Goal: Find specific page/section: Locate a particular part of the current website

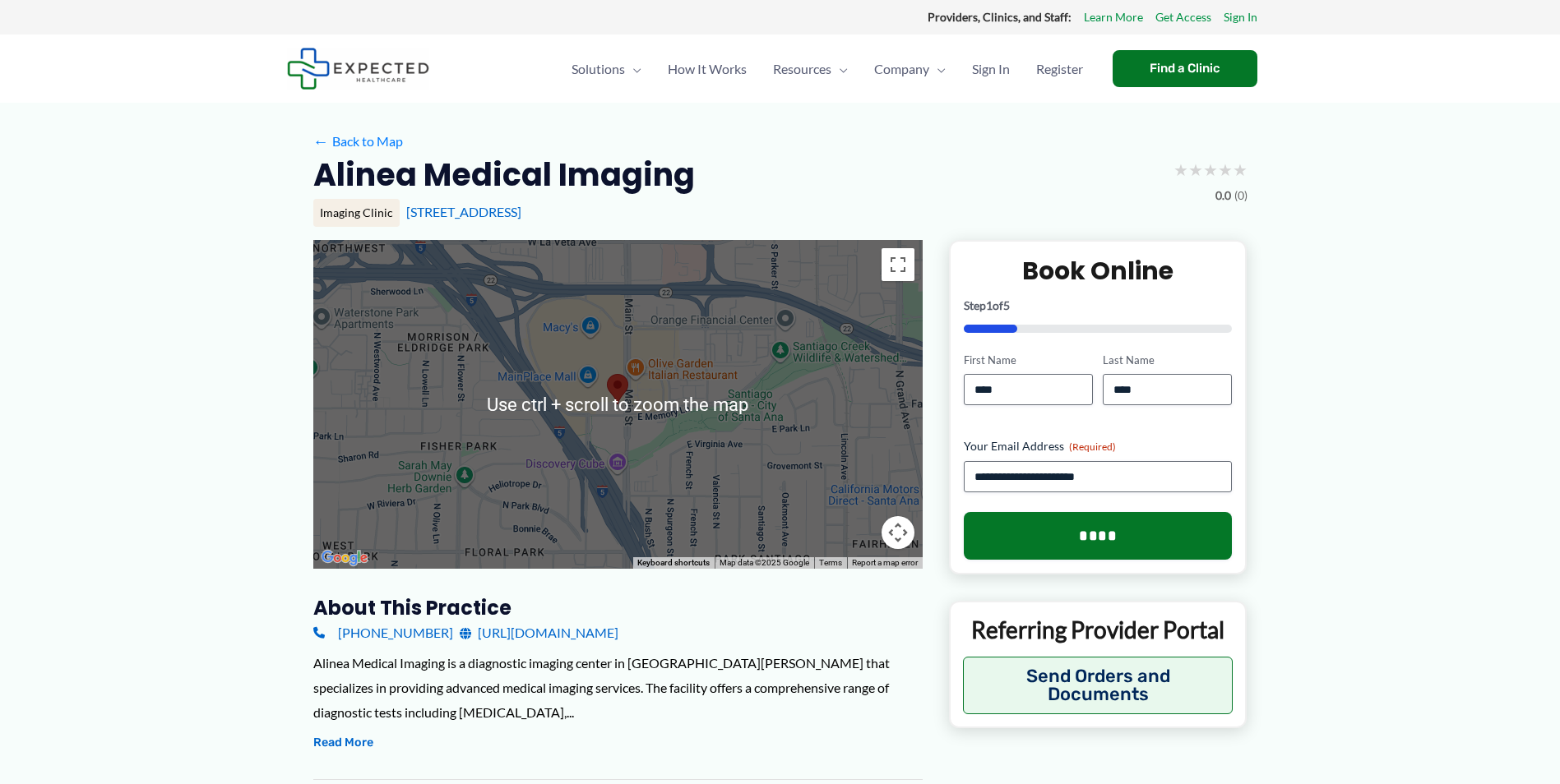
click at [695, 375] on div at bounding box center [618, 404] width 609 height 329
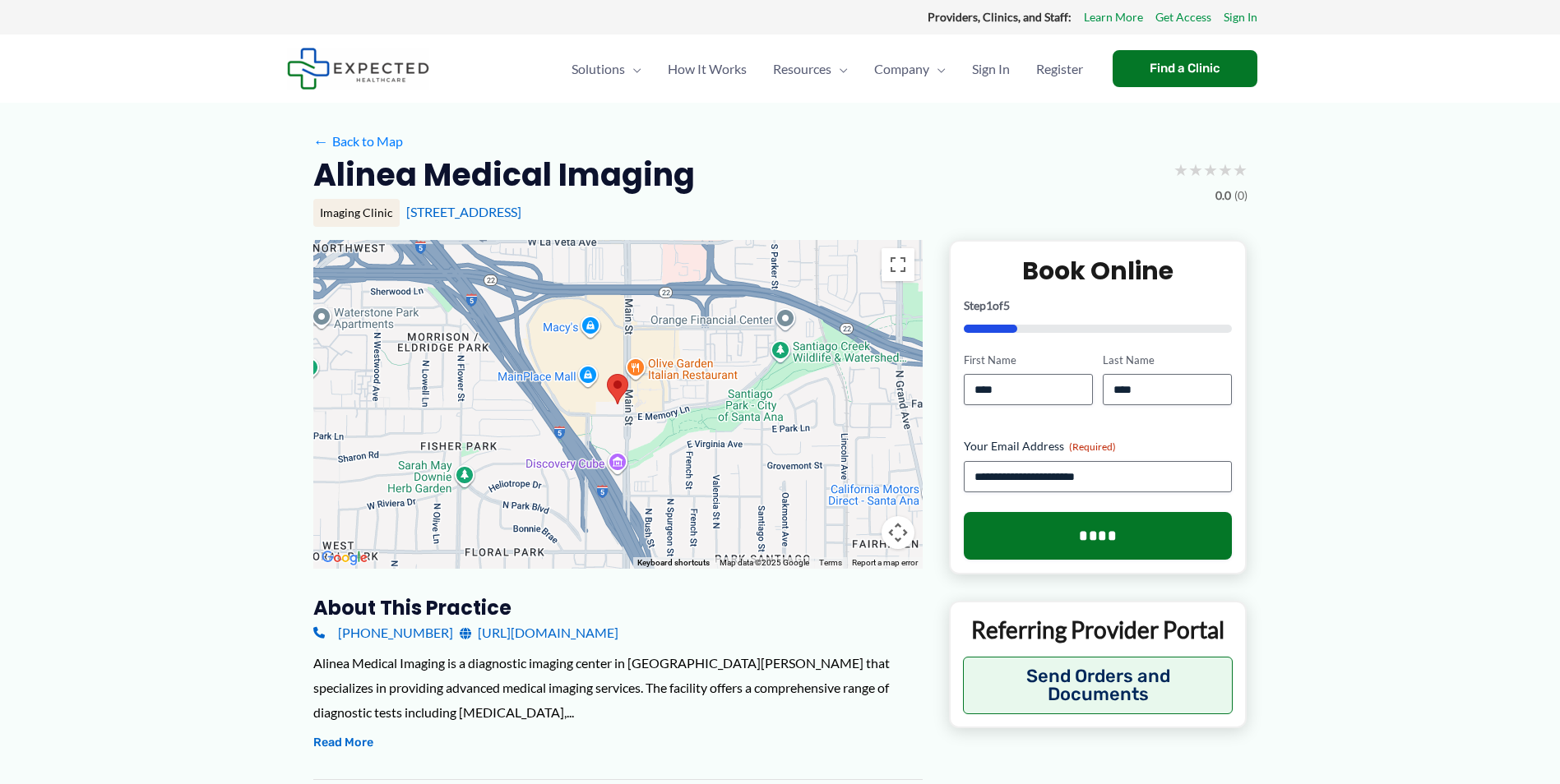
click at [592, 383] on div at bounding box center [618, 404] width 609 height 329
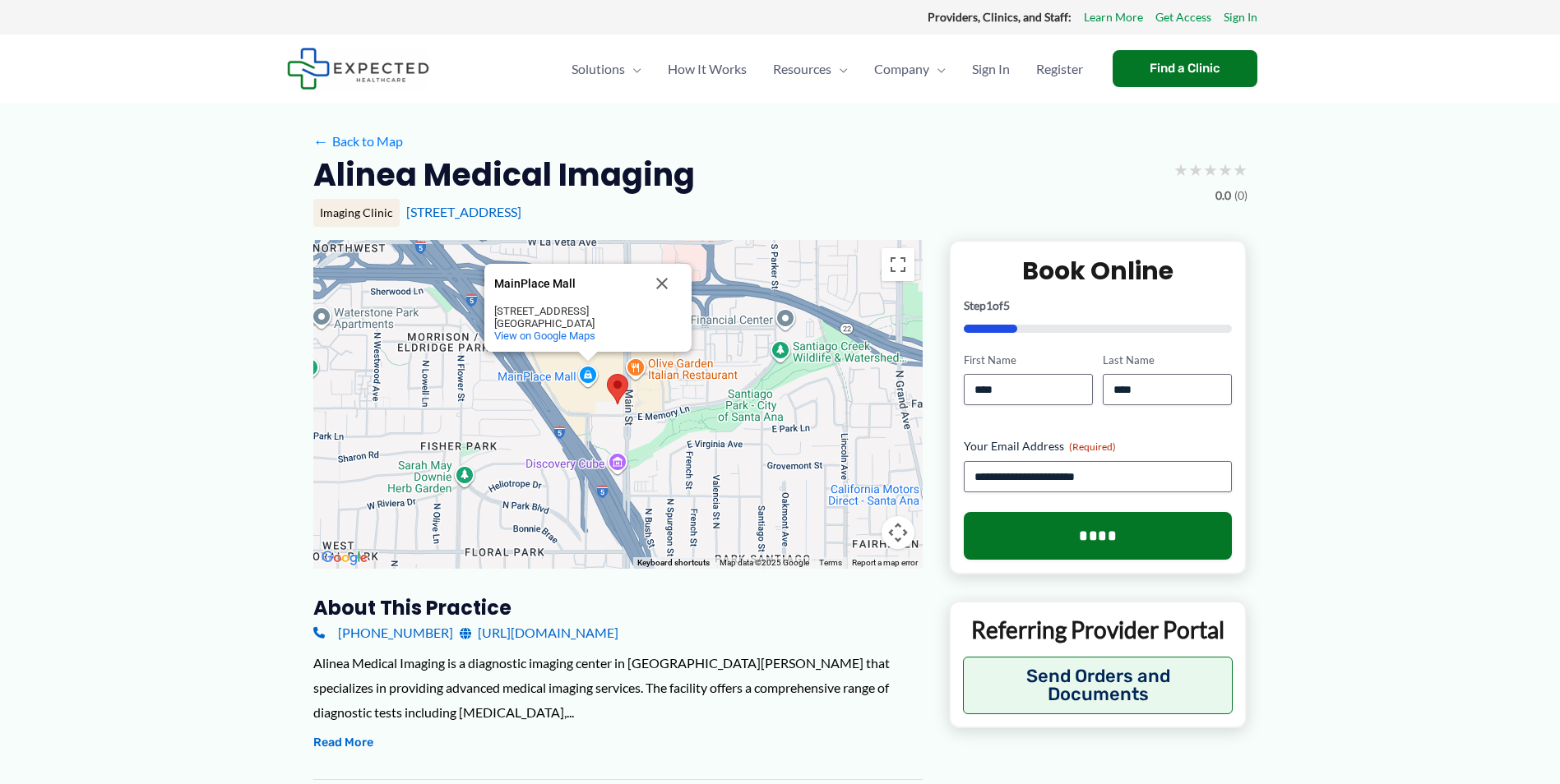
click at [586, 379] on div "MainPlace Mall MainPlace Mall [STREET_ADDRESS] View on Google Maps" at bounding box center [618, 404] width 609 height 329
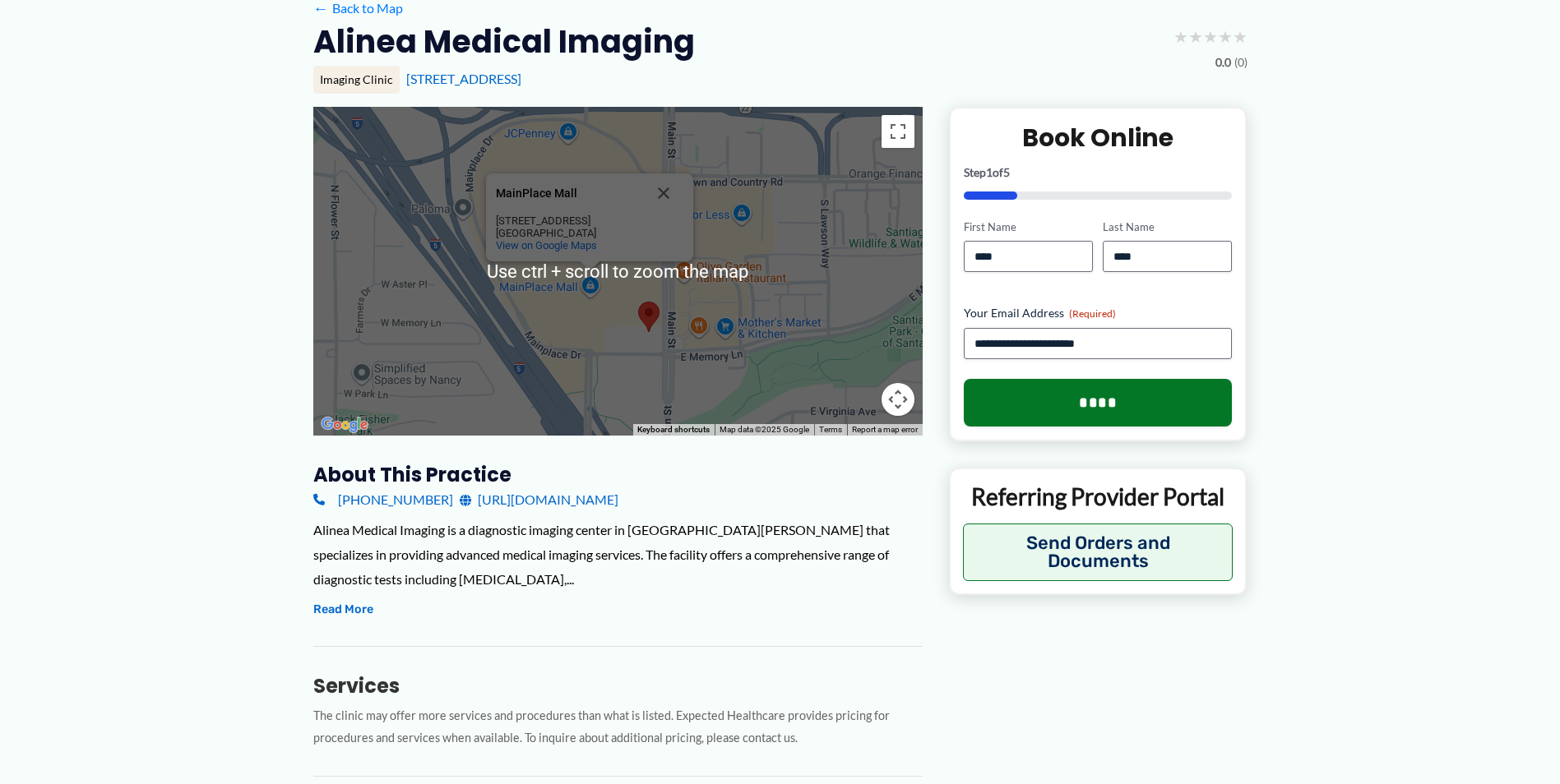
scroll to position [164, 0]
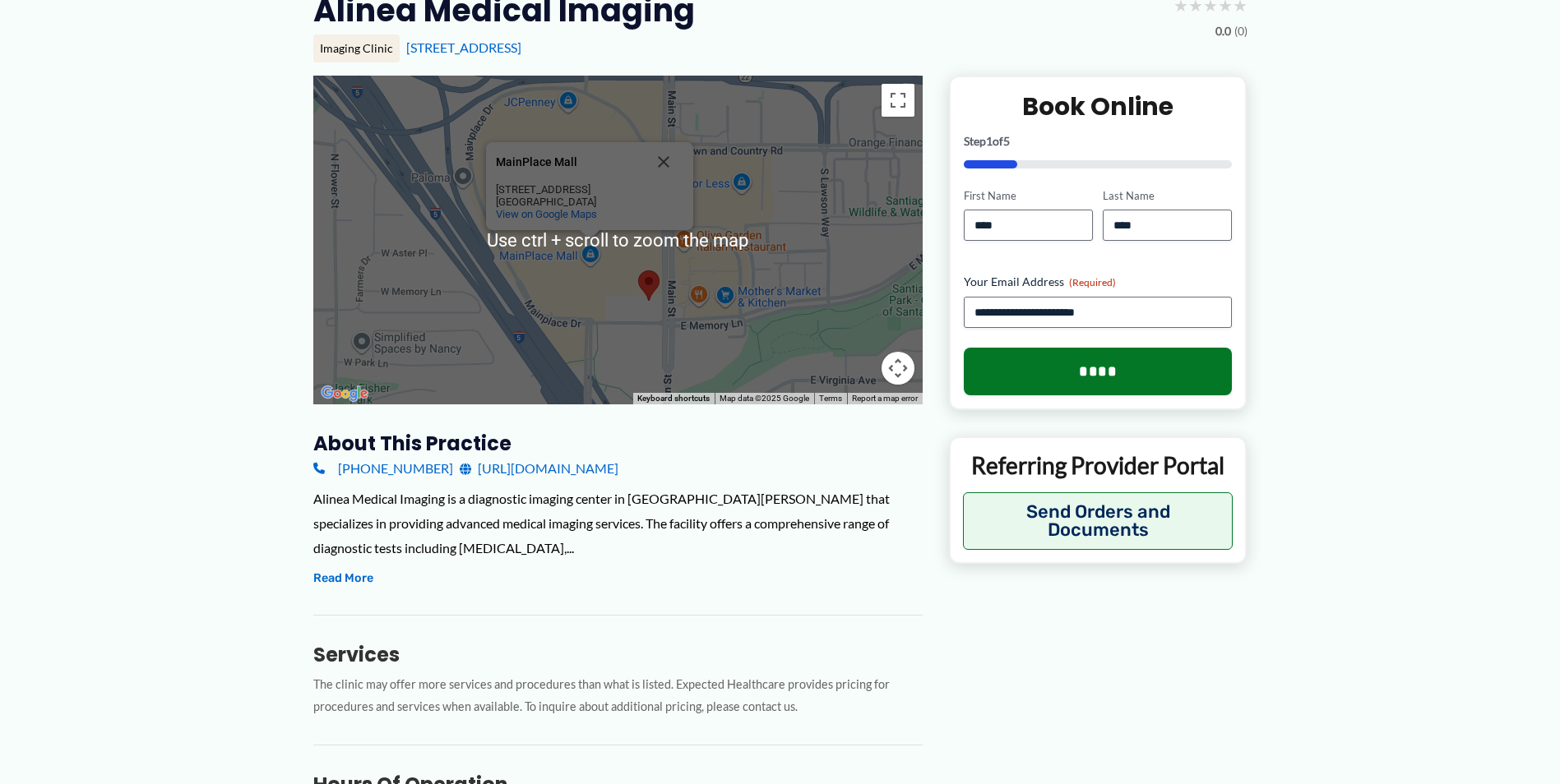
click at [1085, 631] on div "← Move left → Move right ↑ Move up ↓ Move down + Zoom in - Zoom out Home Jump l…" at bounding box center [780, 650] width 934 height 1150
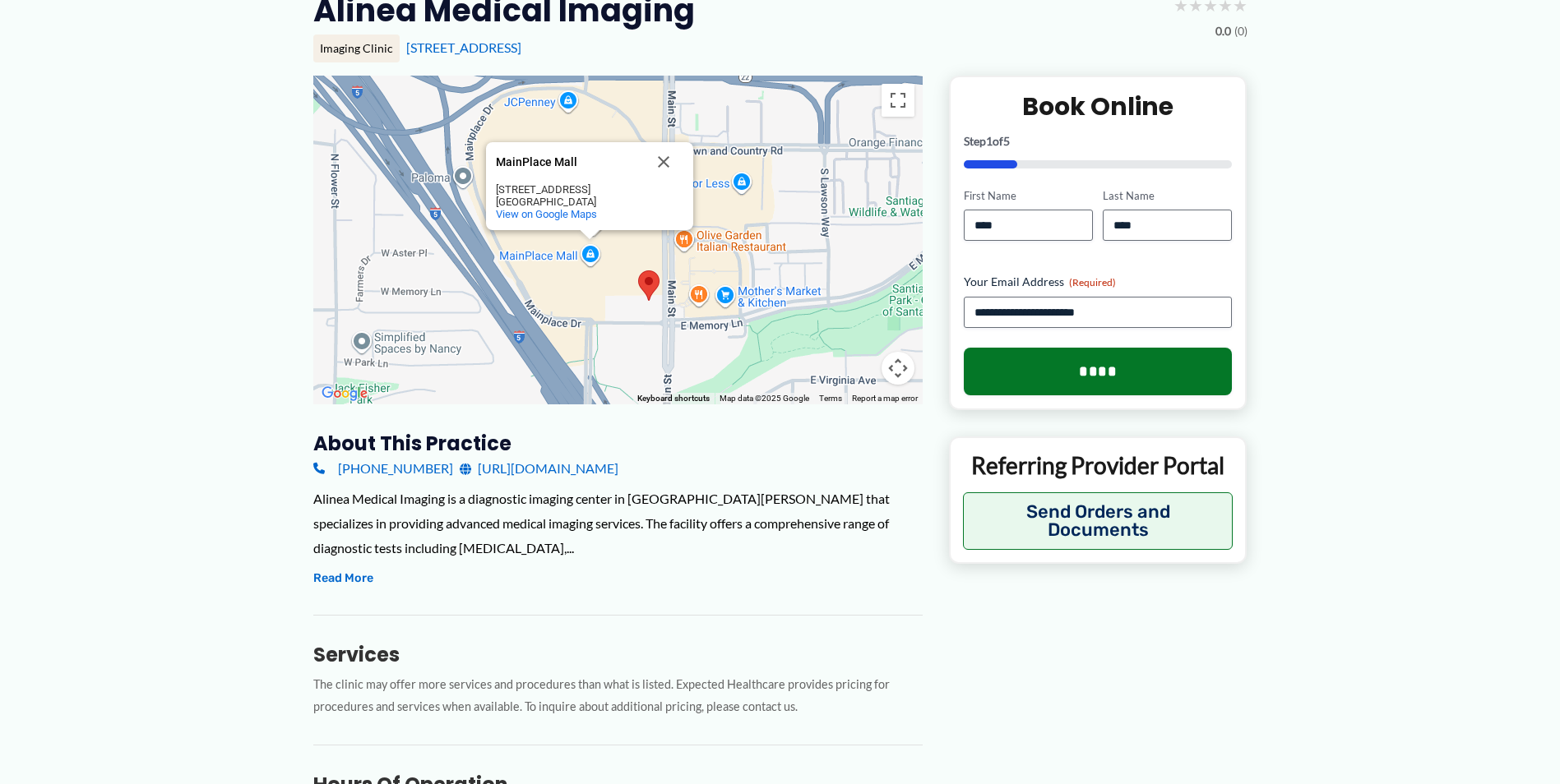
click at [751, 615] on div "Services The clinic may offer more services and procedures than what is listed.…" at bounding box center [618, 666] width 609 height 103
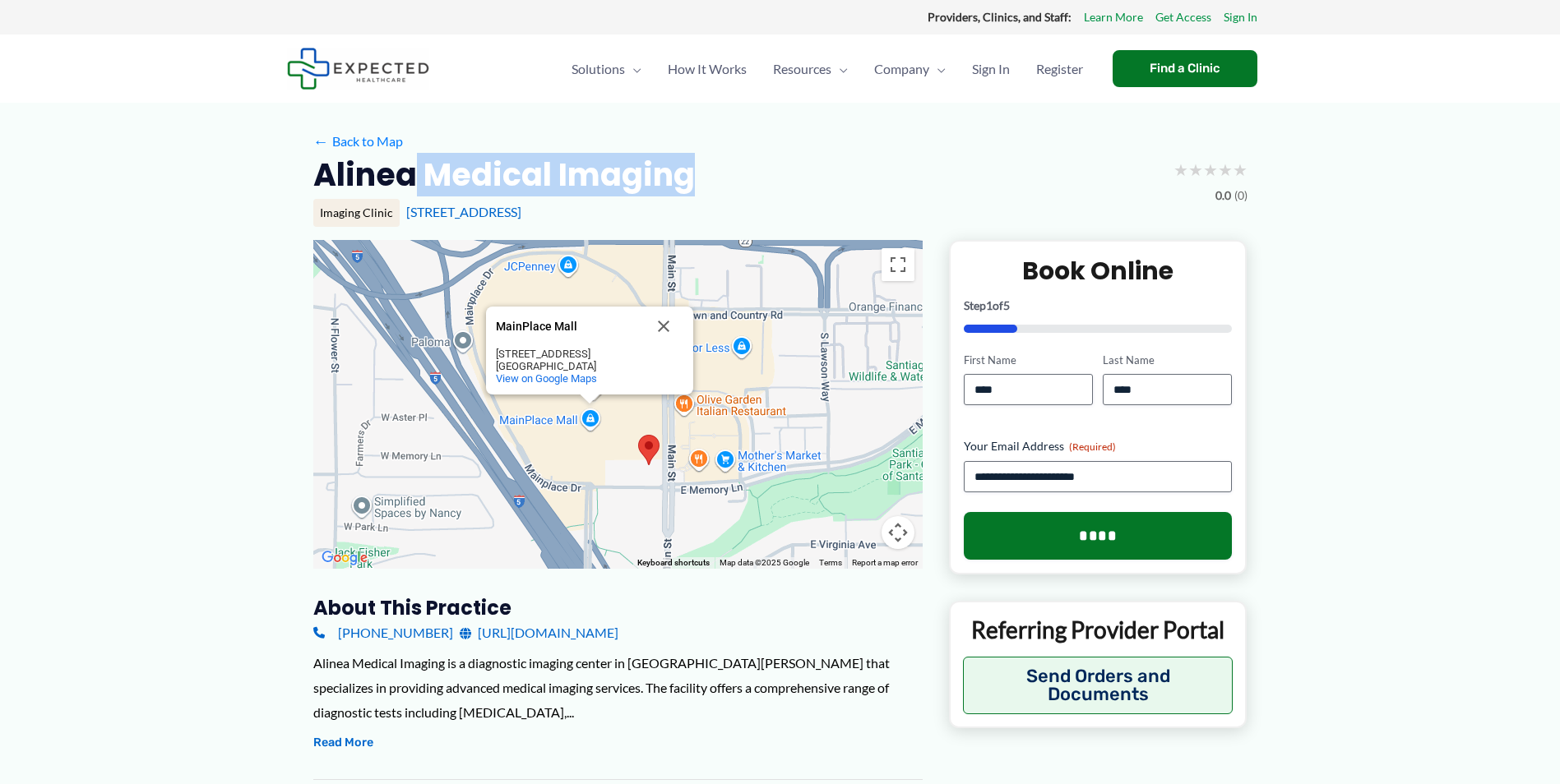
drag, startPoint x: 419, startPoint y: 173, endPoint x: 866, endPoint y: 156, distance: 447.3
click at [866, 156] on div "Alinea Medical Imaging ★ ★ ★ ★ ★ 0.0 (0)" at bounding box center [780, 181] width 934 height 52
click at [651, 131] on div "← Back to Map" at bounding box center [780, 142] width 934 height 26
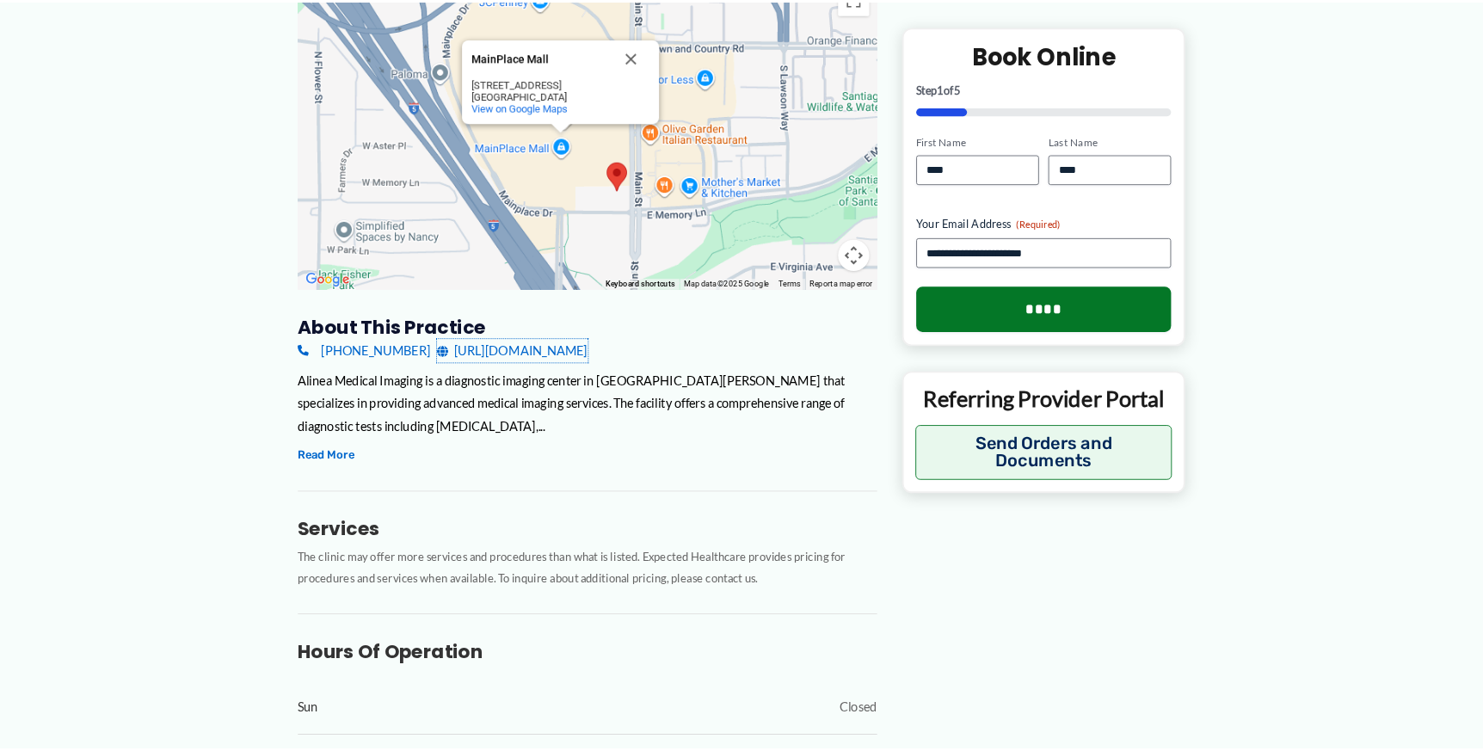
scroll to position [172, 0]
